Goal: Task Accomplishment & Management: Manage account settings

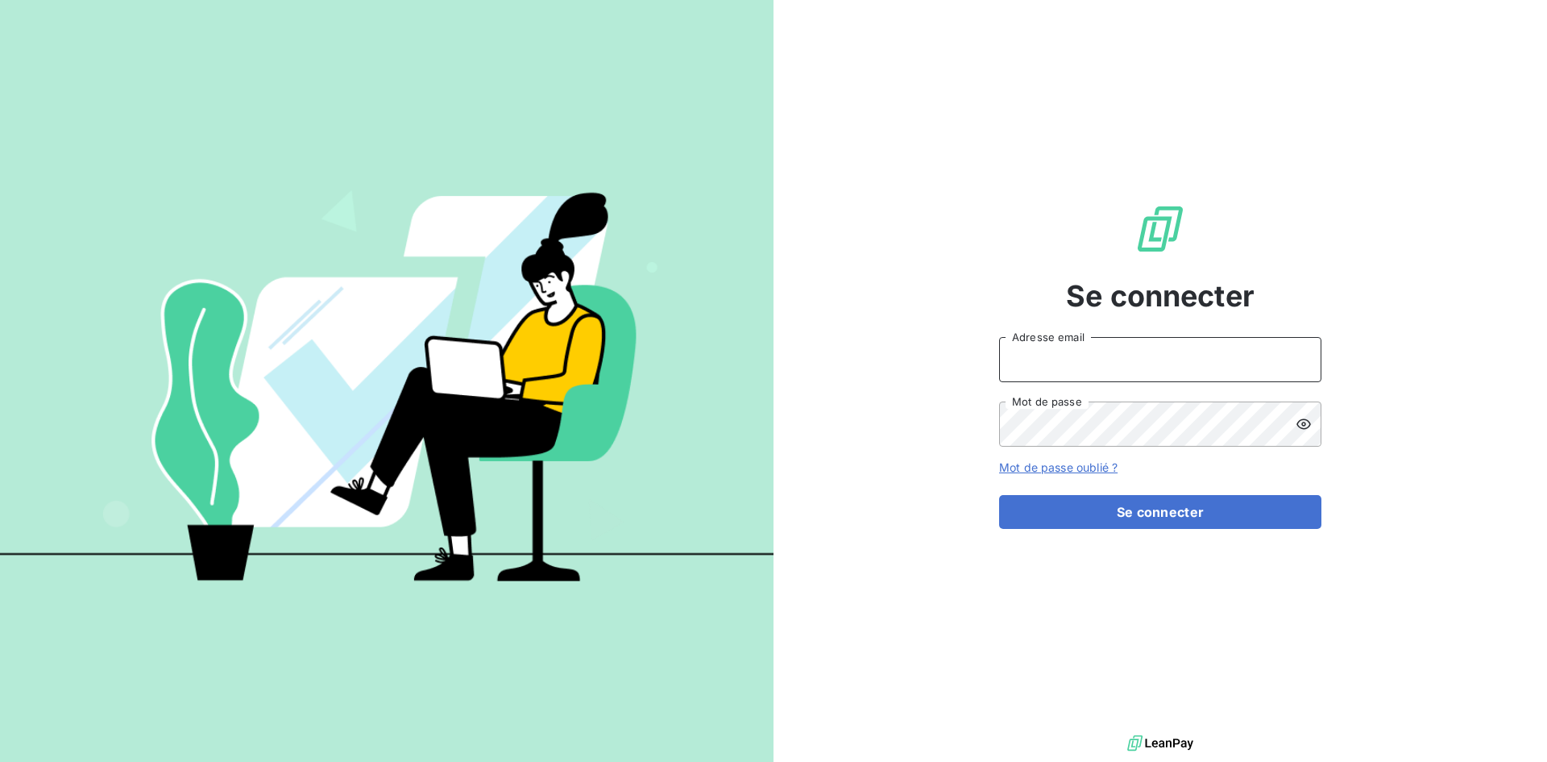
click at [1248, 358] on input "Adresse email" at bounding box center [1160, 359] width 322 height 45
type input "[EMAIL_ADDRESS][DOMAIN_NAME]"
click at [999, 495] on button "Se connecter" at bounding box center [1160, 512] width 322 height 34
